Goal: Task Accomplishment & Management: Manage account settings

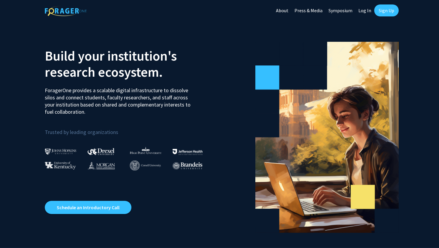
click at [366, 9] on link "Log In" at bounding box center [365, 10] width 19 height 21
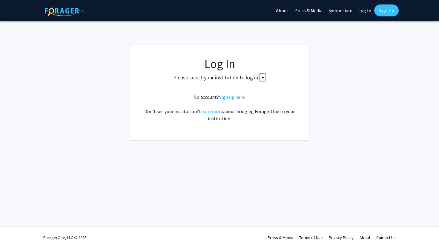
select select
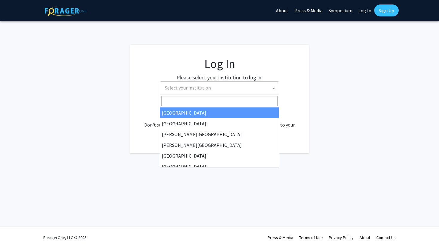
click at [212, 91] on span "Select your institution" at bounding box center [221, 88] width 117 height 12
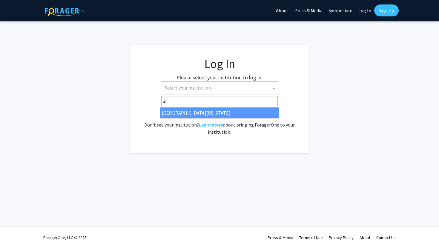
type input "u"
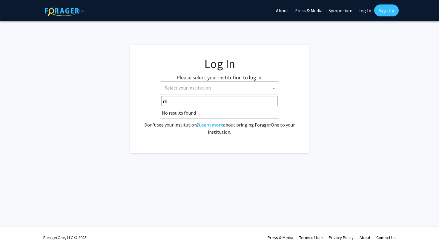
type input "r"
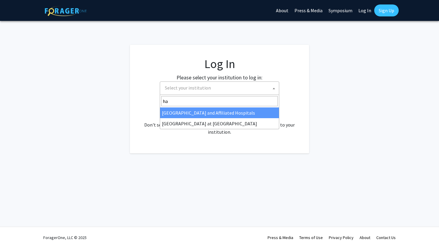
type input "h"
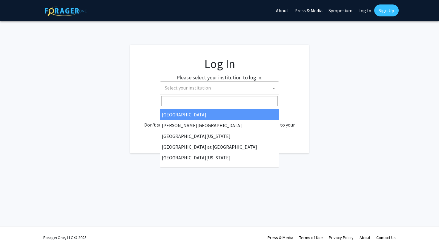
scroll to position [185, 0]
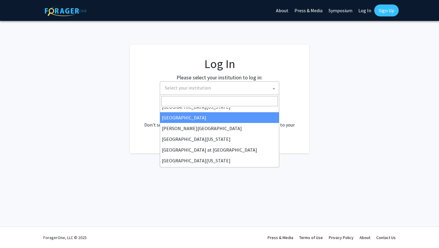
click at [202, 92] on span "Select your institution" at bounding box center [221, 88] width 117 height 12
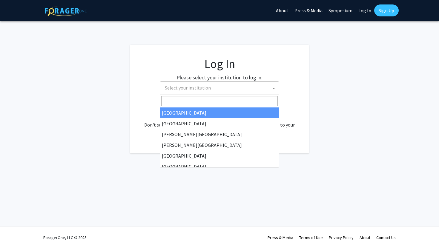
click at [198, 86] on span "Select your institution" at bounding box center [188, 88] width 46 height 6
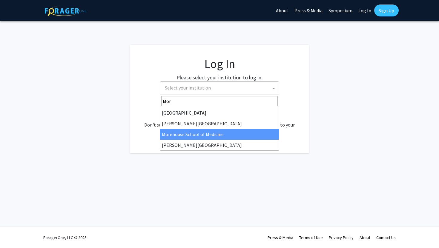
type input "Mor"
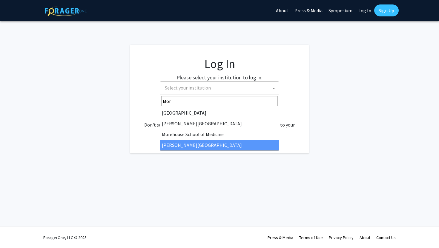
select select "20"
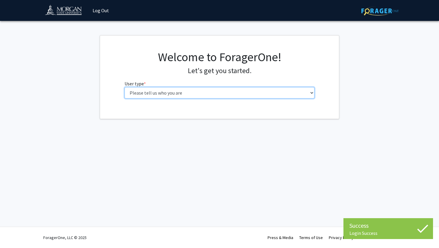
click at [197, 94] on select "Please tell us who you are Undergraduate Student Master's Student Doctoral Cand…" at bounding box center [220, 92] width 190 height 11
select select "1: undergrad"
click at [125, 87] on select "Please tell us who you are Undergraduate Student Master's Student Doctoral Cand…" at bounding box center [220, 92] width 190 height 11
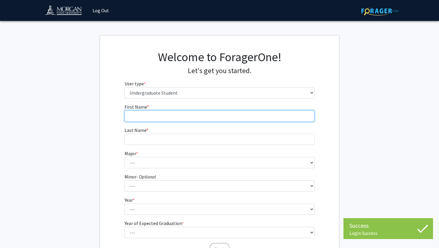
click at [185, 115] on input "First Name * required" at bounding box center [220, 116] width 190 height 11
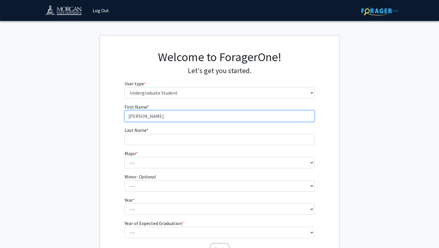
type input "Damian"
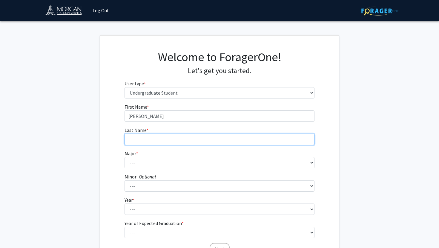
click at [176, 141] on input "Last Name * required" at bounding box center [220, 139] width 190 height 11
type input "Foster"
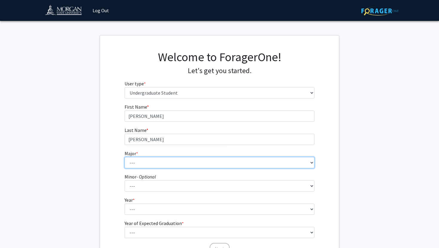
click at [167, 167] on select "--- Accounting Actuarial Science Applied Liberal Studies Architecture and Envir…" at bounding box center [220, 162] width 190 height 11
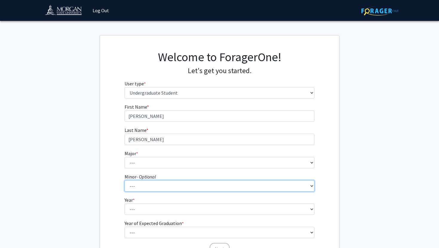
click at [152, 190] on select "--- Accounting Accounting with Finance Accounting with Information Science and …" at bounding box center [220, 186] width 190 height 11
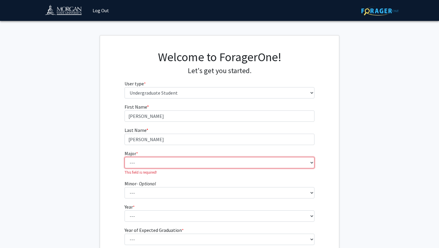
click at [144, 163] on select "--- Accounting Actuarial Science Applied Liberal Studies Architecture and Envir…" at bounding box center [220, 162] width 190 height 11
click at [146, 167] on select "--- Accounting Actuarial Science Applied Liberal Studies Architecture and Envir…" at bounding box center [220, 162] width 190 height 11
click at [135, 161] on select "--- Accounting Actuarial Science Applied Liberal Studies Architecture and Envir…" at bounding box center [220, 162] width 190 height 11
select select "58: 1648"
click at [125, 157] on select "--- Accounting Actuarial Science Applied Liberal Studies Architecture and Envir…" at bounding box center [220, 162] width 190 height 11
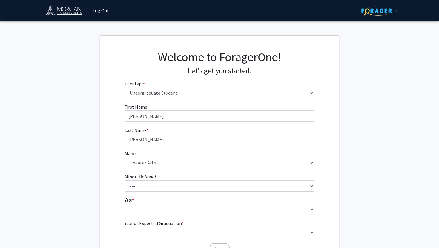
click at [158, 156] on fg-select "Major * required --- Accounting Actuarial Science Applied Liberal Studies Archi…" at bounding box center [220, 159] width 190 height 19
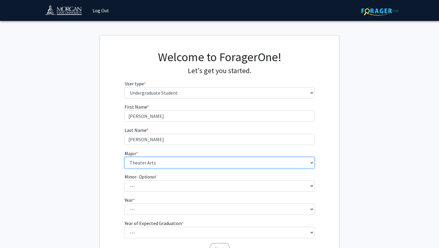
click at [159, 162] on select "--- Accounting Actuarial Science Applied Liberal Studies Architecture and Envir…" at bounding box center [220, 162] width 190 height 11
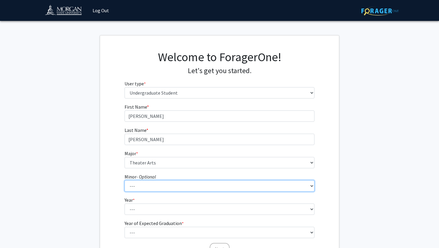
click at [145, 187] on select "--- Accounting Accounting with Finance Accounting with Information Science and …" at bounding box center [220, 186] width 190 height 11
select select "26: 1243"
click at [125, 181] on select "--- Accounting Accounting with Finance Accounting with Information Science and …" at bounding box center [220, 186] width 190 height 11
click at [127, 185] on select "--- Accounting Accounting with Finance Accounting with Information Science and …" at bounding box center [220, 186] width 190 height 11
click at [125, 181] on select "--- Accounting Accounting with Finance Accounting with Information Science and …" at bounding box center [220, 186] width 190 height 11
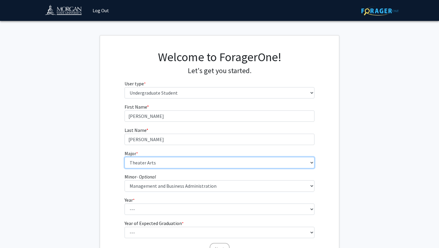
click at [156, 164] on select "--- Accounting Actuarial Science Applied Liberal Studies Architecture and Envir…" at bounding box center [220, 162] width 190 height 11
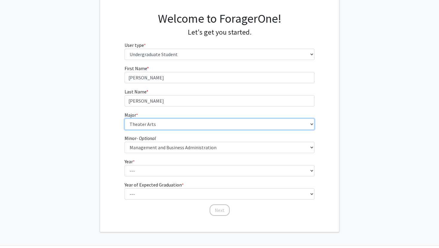
scroll to position [49, 0]
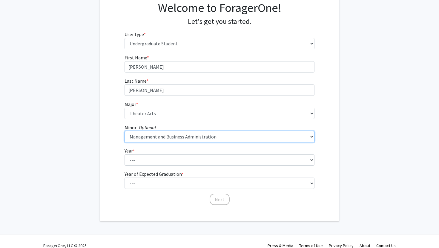
click at [171, 140] on select "--- Accounting Accounting with Finance Accounting with Information Science and …" at bounding box center [220, 136] width 190 height 11
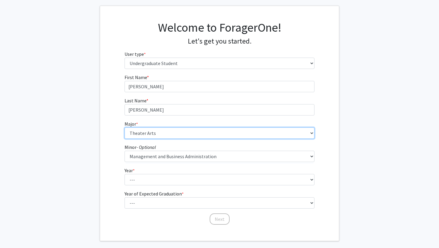
click at [165, 129] on select "--- Accounting Actuarial Science Applied Liberal Studies Architecture and Envir…" at bounding box center [220, 133] width 190 height 11
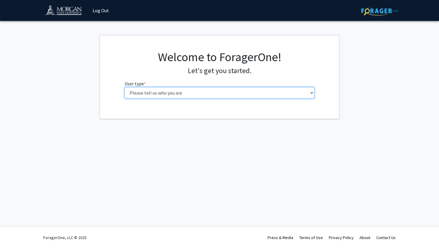
click at [172, 96] on select "Please tell us who you are Undergraduate Student Master's Student Doctoral Cand…" at bounding box center [220, 92] width 190 height 11
select select "1: undergrad"
click at [125, 87] on select "Please tell us who you are Undergraduate Student Master's Student Doctoral Cand…" at bounding box center [220, 92] width 190 height 11
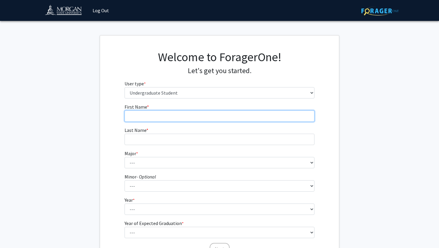
click at [163, 117] on input "First Name * required" at bounding box center [220, 116] width 190 height 11
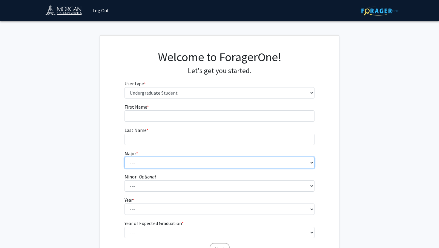
click at [159, 168] on select "--- Accounting Actuarial Science Applied Liberal Studies Architecture and Envir…" at bounding box center [220, 162] width 190 height 11
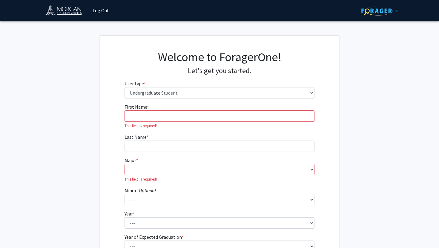
click at [63, 14] on img at bounding box center [66, 10] width 42 height 13
click at [68, 13] on img at bounding box center [66, 10] width 42 height 13
click at [66, 9] on img at bounding box center [66, 10] width 42 height 13
click at [156, 111] on input "First Name * required" at bounding box center [220, 116] width 190 height 11
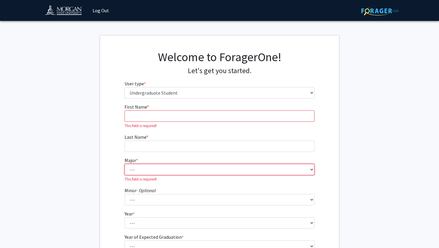
click at [151, 170] on select "--- Accounting Actuarial Science Applied Liberal Studies Architecture and Envir…" at bounding box center [220, 169] width 190 height 11
click at [146, 167] on select "--- Accounting Actuarial Science Applied Liberal Studies Architecture and Envir…" at bounding box center [220, 169] width 190 height 11
select select "36: 1626"
click at [125, 164] on select "--- Accounting Actuarial Science Applied Liberal Studies Architecture and Envir…" at bounding box center [220, 169] width 190 height 11
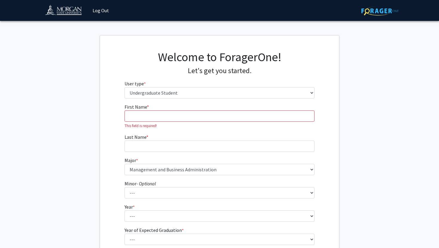
click at [159, 110] on fg-input "First Name * required This field is required!" at bounding box center [220, 115] width 190 height 25
click at [157, 114] on input "First Name * required" at bounding box center [220, 116] width 190 height 11
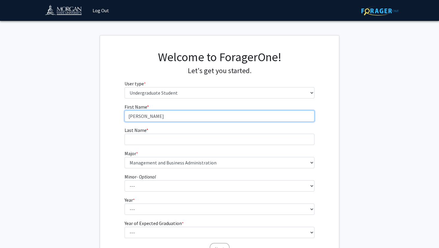
type input "Damian"
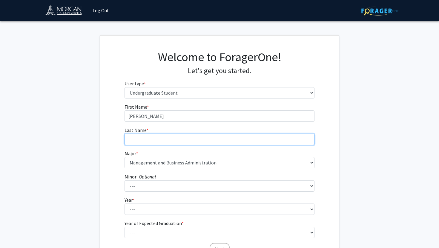
click at [147, 141] on input "Last Name * required" at bounding box center [220, 139] width 190 height 11
type input "Foster"
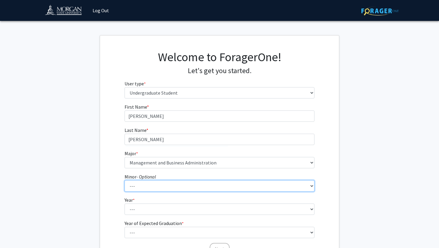
click at [135, 184] on select "--- Accounting Accounting with Finance Accounting with Information Science and …" at bounding box center [220, 186] width 190 height 11
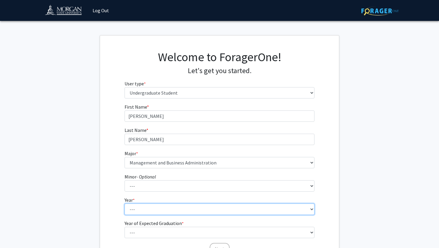
click at [154, 206] on select "--- First-year Sophomore Junior Senior Postbaccalaureate Certificate" at bounding box center [220, 209] width 190 height 11
select select "1: first-year"
click at [125, 204] on select "--- First-year Sophomore Junior Senior Postbaccalaureate Certificate" at bounding box center [220, 209] width 190 height 11
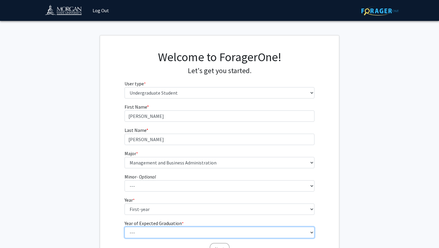
click at [155, 230] on select "--- 2025 2026 2027 2028 2029 2030 2031 2032 2033 2034" at bounding box center [220, 232] width 190 height 11
select select "5: 2029"
click at [125, 227] on select "--- 2025 2026 2027 2028 2029 2030 2031 2032 2033 2034" at bounding box center [220, 232] width 190 height 11
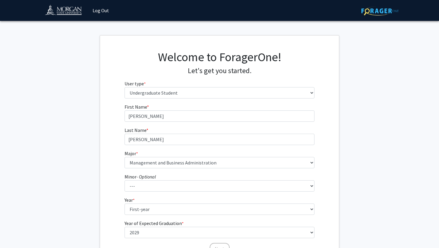
click at [99, 200] on fg-get-started "Welcome to ForagerOne! Let's get you started. User type * required Please tell …" at bounding box center [219, 153] width 439 height 236
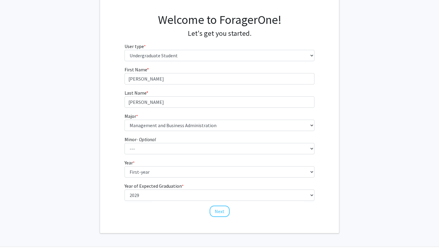
scroll to position [44, 0]
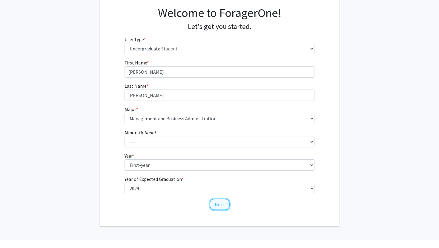
click at [222, 208] on button "Next" at bounding box center [220, 204] width 20 height 11
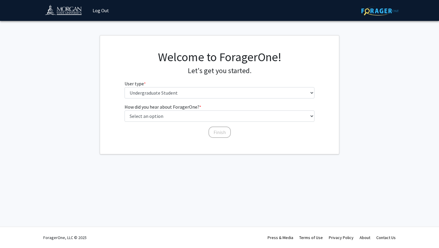
scroll to position [0, 0]
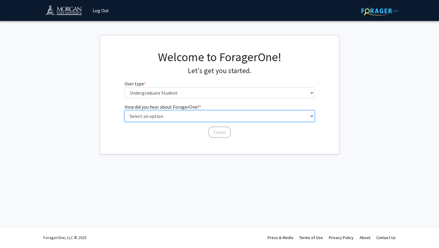
click at [184, 114] on select "Select an option Peer/student recommendation Faculty/staff recommendation Unive…" at bounding box center [220, 116] width 190 height 11
click at [125, 111] on select "Select an option Peer/student recommendation Faculty/staff recommendation Unive…" at bounding box center [220, 116] width 190 height 11
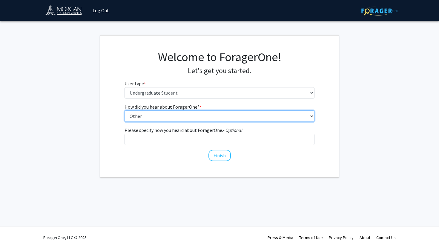
click at [172, 114] on select "Select an option Peer/student recommendation Faculty/staff recommendation Unive…" at bounding box center [220, 116] width 190 height 11
select select "2: faculty_recommendation"
click at [125, 111] on select "Select an option Peer/student recommendation Faculty/staff recommendation Unive…" at bounding box center [220, 116] width 190 height 11
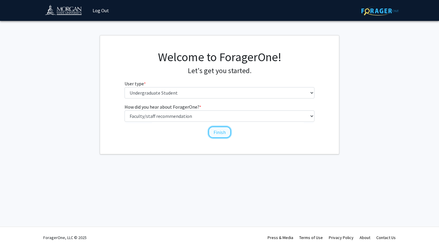
click at [213, 132] on button "Finish" at bounding box center [220, 132] width 22 height 11
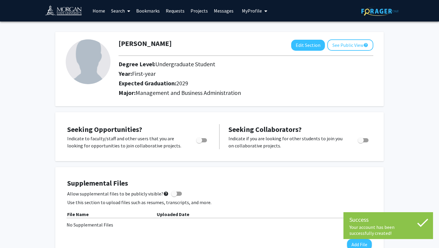
click at [91, 60] on img at bounding box center [88, 61] width 45 height 45
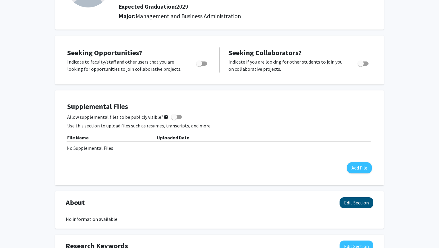
scroll to position [77, 0]
click at [353, 206] on button "Edit Section" at bounding box center [357, 203] width 34 height 11
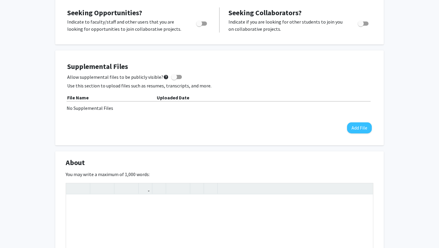
scroll to position [78, 0]
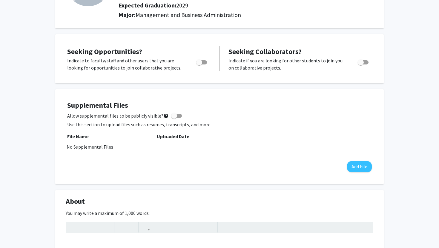
click at [201, 62] on span "Toggle" at bounding box center [199, 62] width 6 height 6
click at [199, 65] on input "Are you actively seeking opportunities?" at bounding box center [199, 65] width 0 height 0
click at [201, 62] on span "Toggle" at bounding box center [201, 62] width 11 height 4
click at [199, 65] on input "Are you actively seeking opportunities?" at bounding box center [199, 65] width 0 height 0
checkbox input "false"
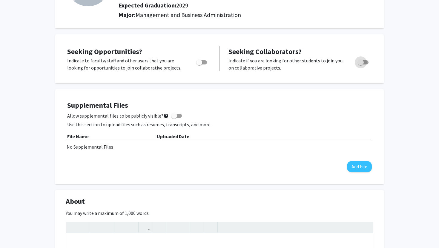
click at [362, 62] on span "Toggle" at bounding box center [361, 62] width 6 height 6
click at [361, 65] on input "Would you like to receive other student requests to work with you?" at bounding box center [361, 65] width 0 height 0
click at [362, 62] on span "Toggle" at bounding box center [363, 62] width 11 height 4
click at [361, 65] on input "Would you like to receive other student requests to work with you?" at bounding box center [361, 65] width 0 height 0
checkbox input "false"
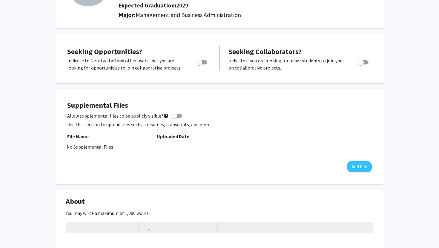
scroll to position [30, 0]
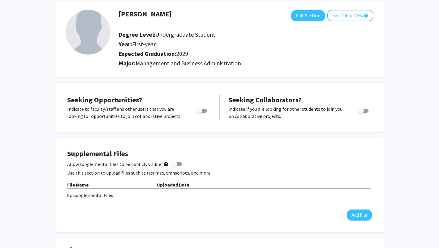
click at [90, 29] on img at bounding box center [88, 32] width 45 height 45
click at [317, 19] on button "Edit Section" at bounding box center [308, 15] width 34 height 11
select select "first-year"
select select "2029"
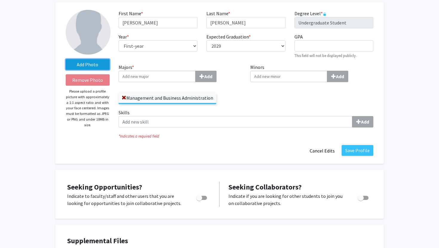
click at [105, 64] on label "Add Photo" at bounding box center [88, 64] width 44 height 11
click at [0, 0] on input "Add Photo" at bounding box center [0, 0] width 0 height 0
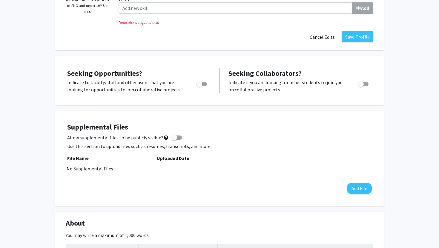
scroll to position [91, 0]
